Goal: Task Accomplishment & Management: Manage account settings

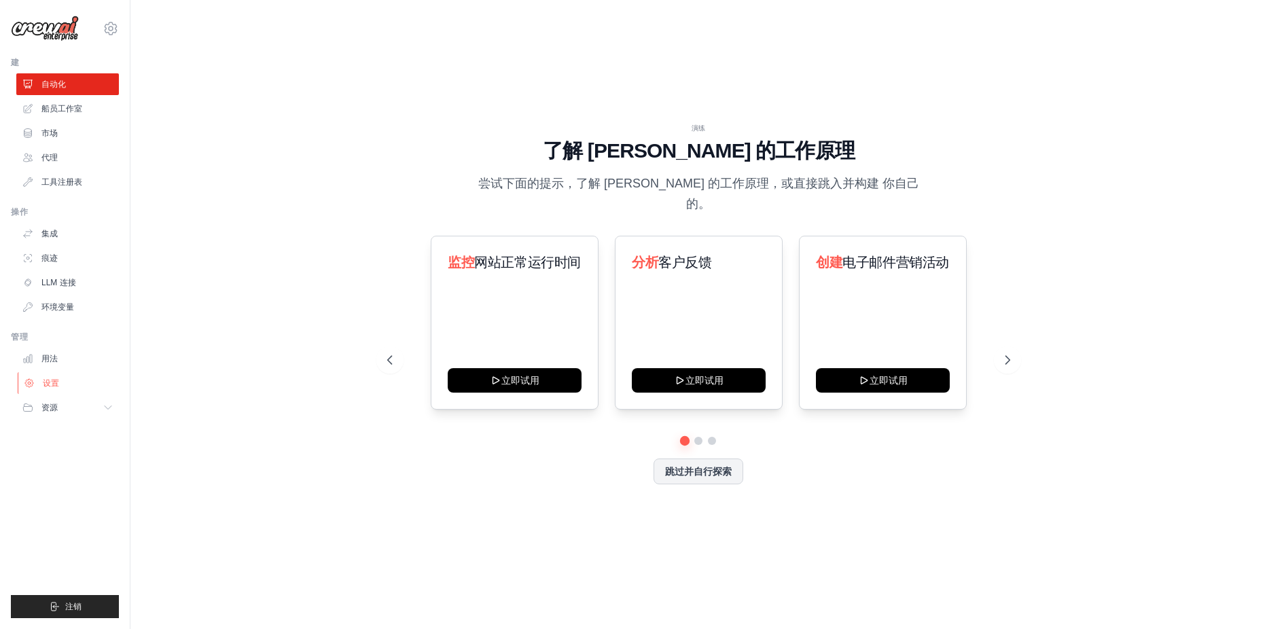
click at [69, 384] on link "设置" at bounding box center [69, 383] width 103 height 22
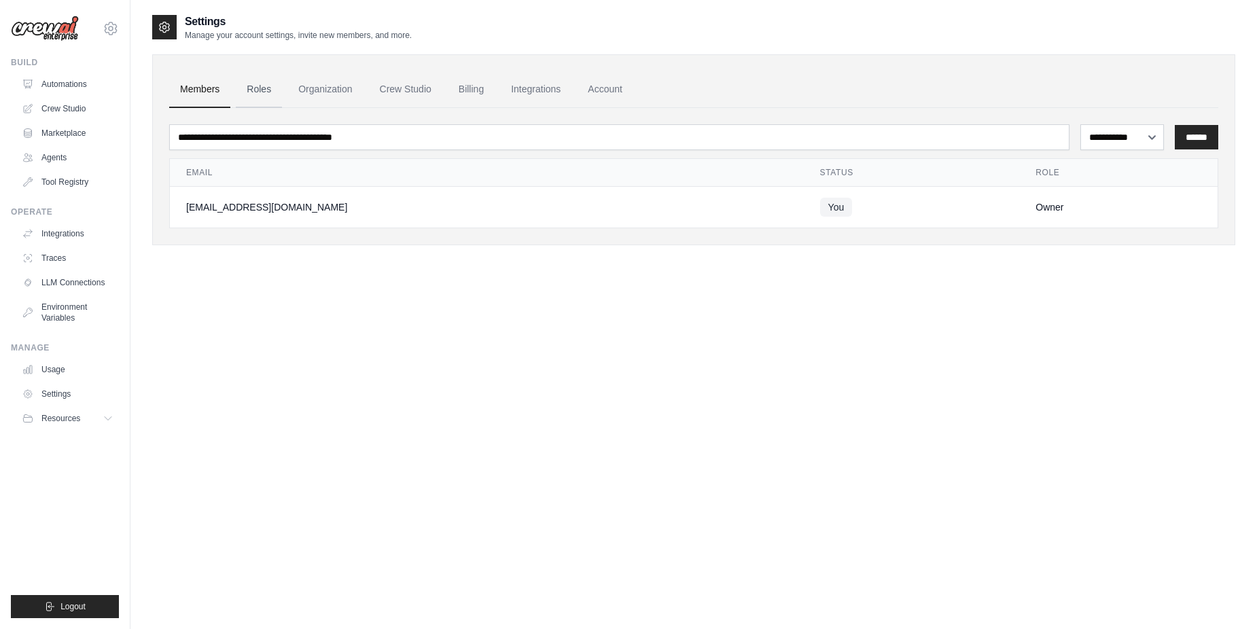
click at [270, 107] on link "Roles" at bounding box center [259, 89] width 46 height 37
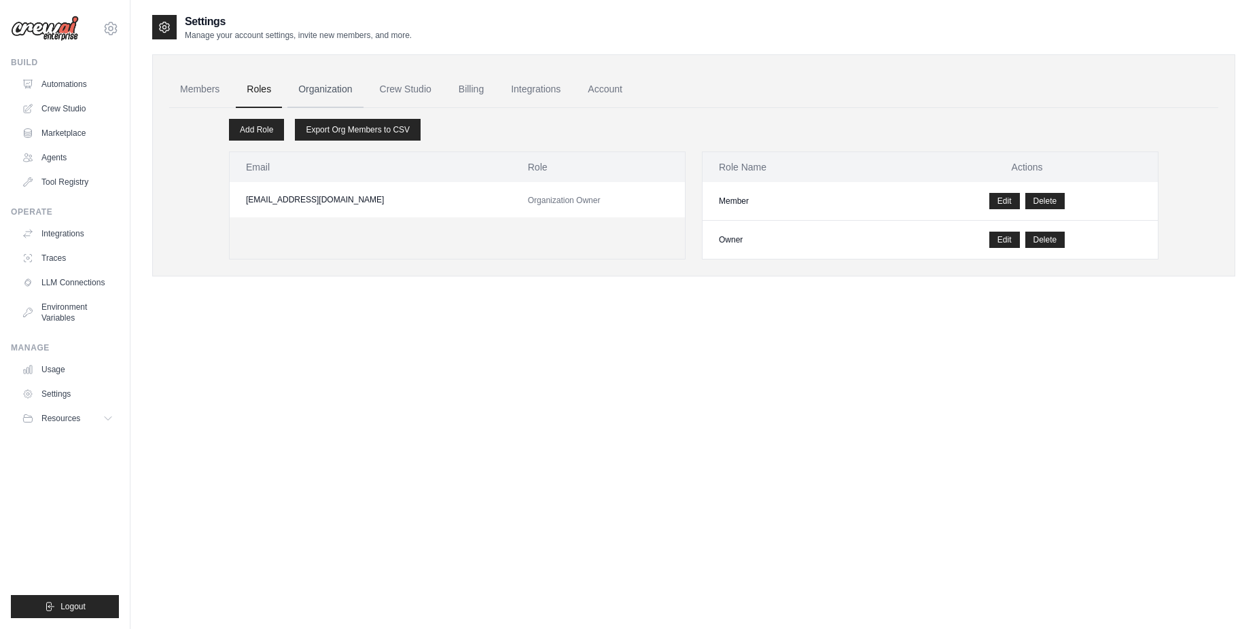
click at [314, 95] on link "Organization" at bounding box center [324, 89] width 75 height 37
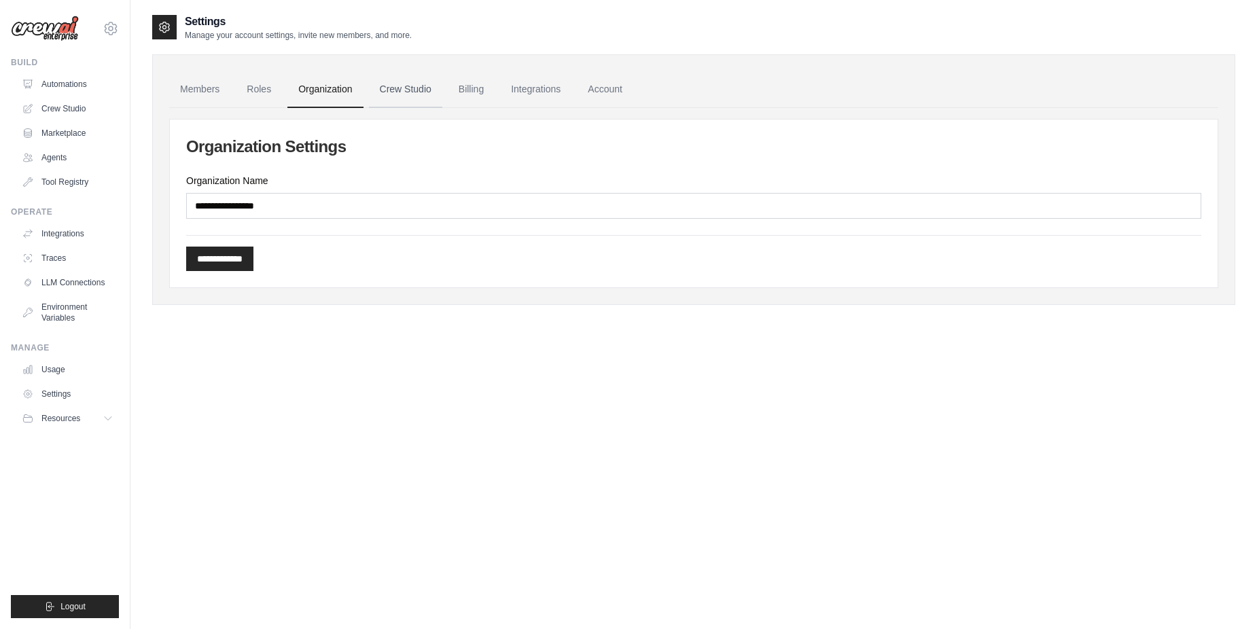
click at [396, 102] on link "Crew Studio" at bounding box center [405, 89] width 73 height 37
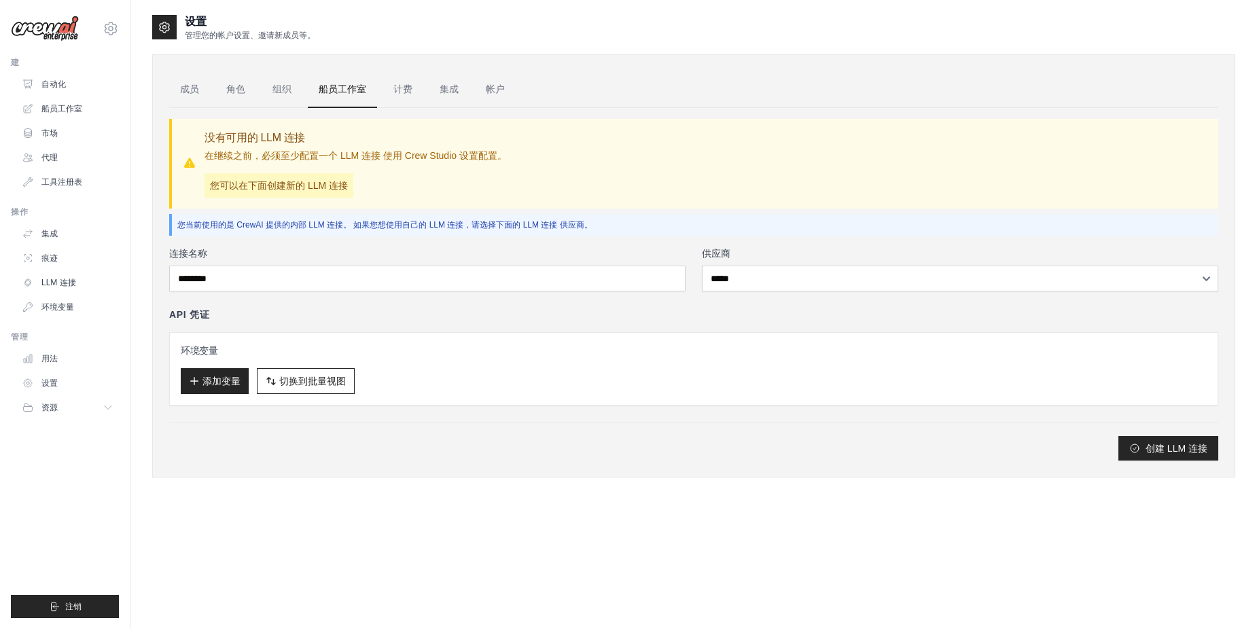
click at [582, 90] on ul "成员 角色 组织 船员工作室 计费 集成 帐户" at bounding box center [693, 89] width 1049 height 37
click at [552, 100] on ul "成员 角色 组织 船员工作室 计费 集成 帐户" at bounding box center [693, 89] width 1049 height 37
click at [481, 93] on link "帐户" at bounding box center [495, 89] width 41 height 37
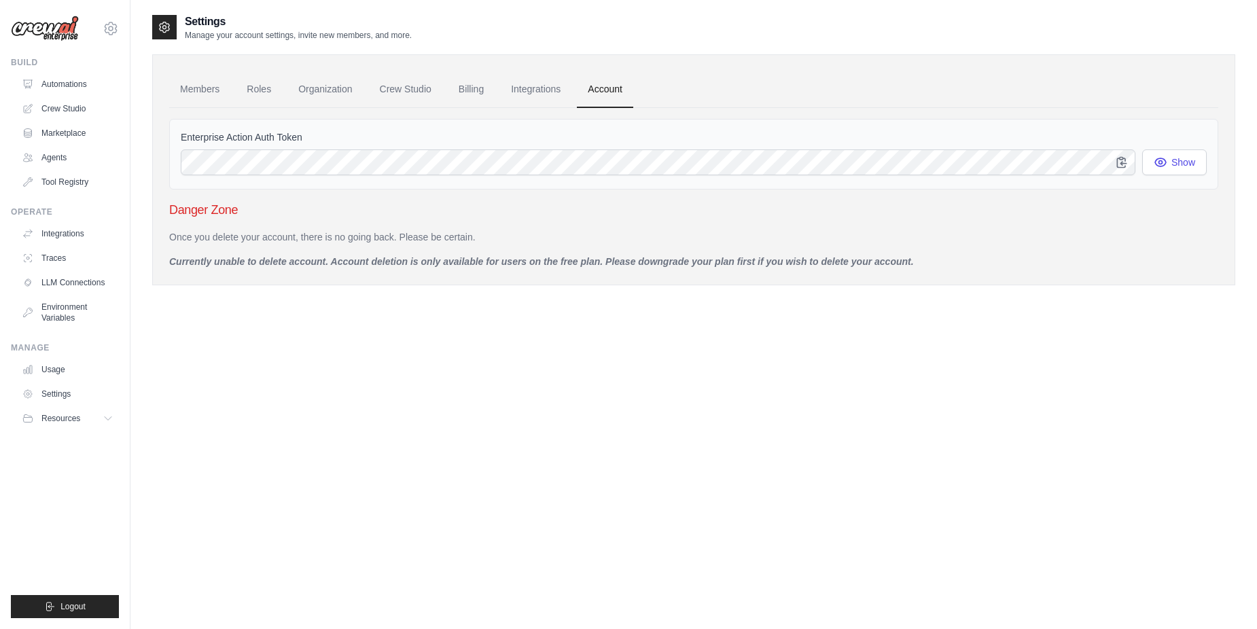
click at [359, 365] on div "Settings Manage your account settings, invite new members, and more. Members Ro…" at bounding box center [693, 328] width 1083 height 629
click at [330, 353] on div "Settings Manage your account settings, invite new members, and more. Members Ro…" at bounding box center [693, 328] width 1083 height 629
